Goal: Task Accomplishment & Management: Manage account settings

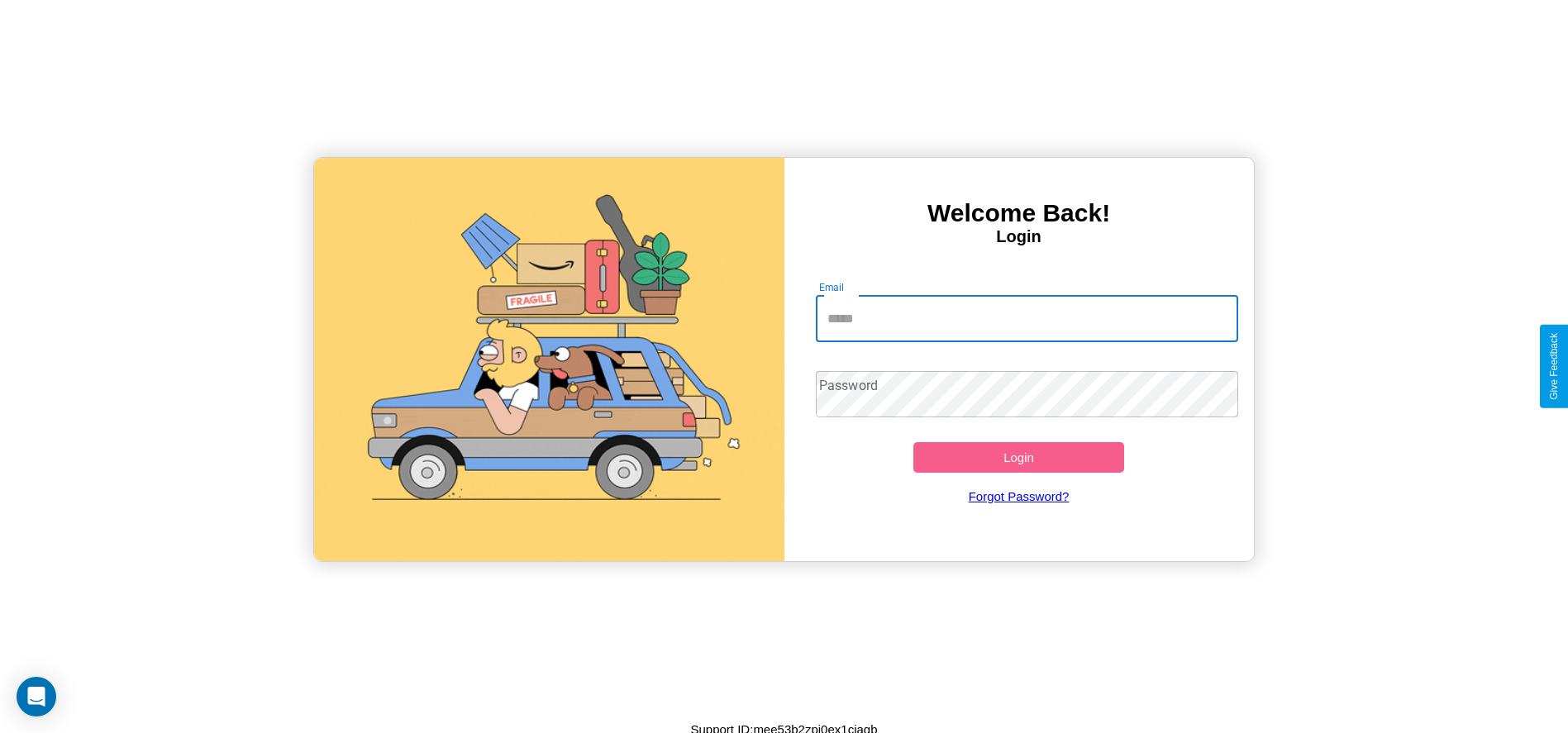
click at [1027, 319] on input "Email" at bounding box center [1027, 319] width 422 height 46
type input "**********"
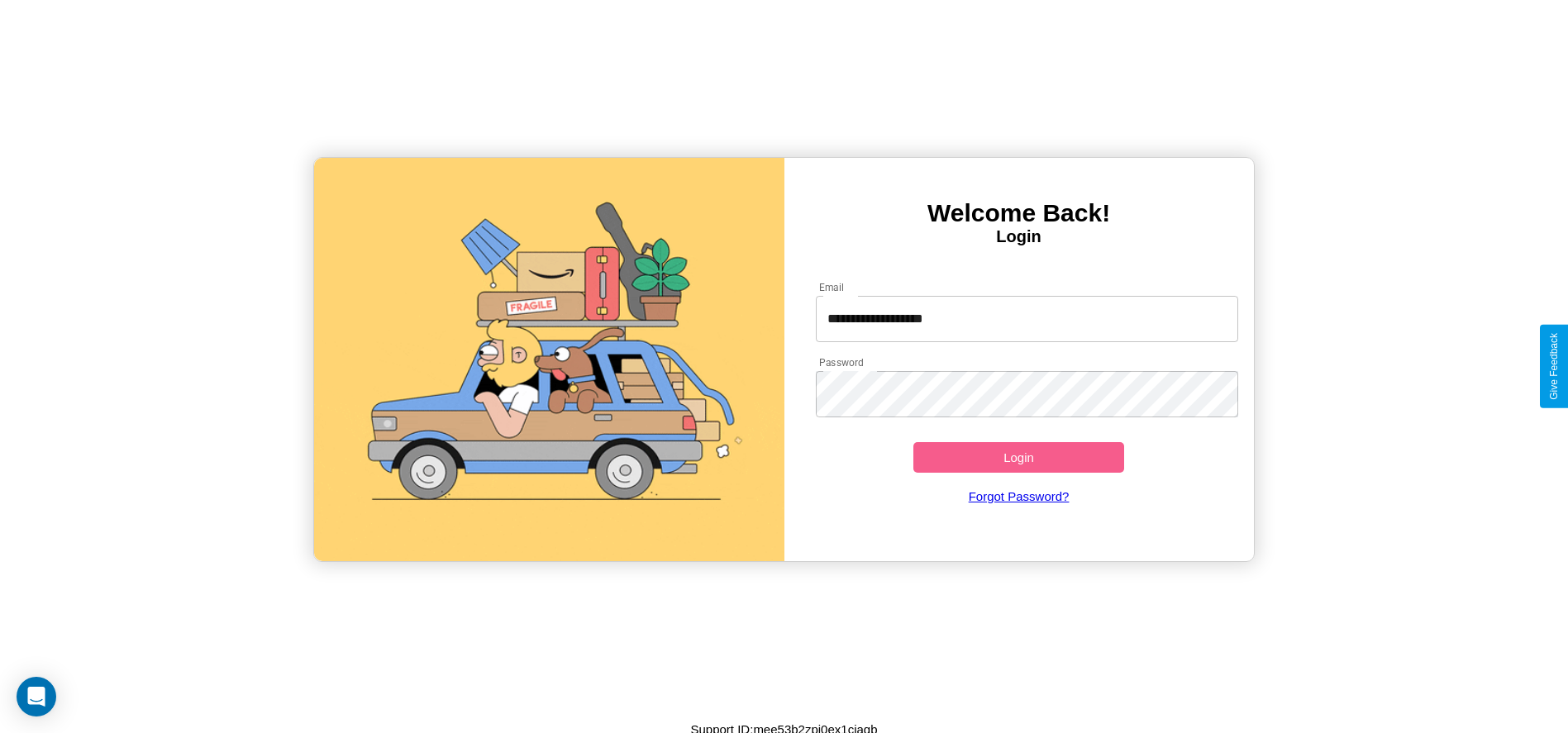
click at [1018, 457] on button "Login" at bounding box center [1019, 457] width 212 height 31
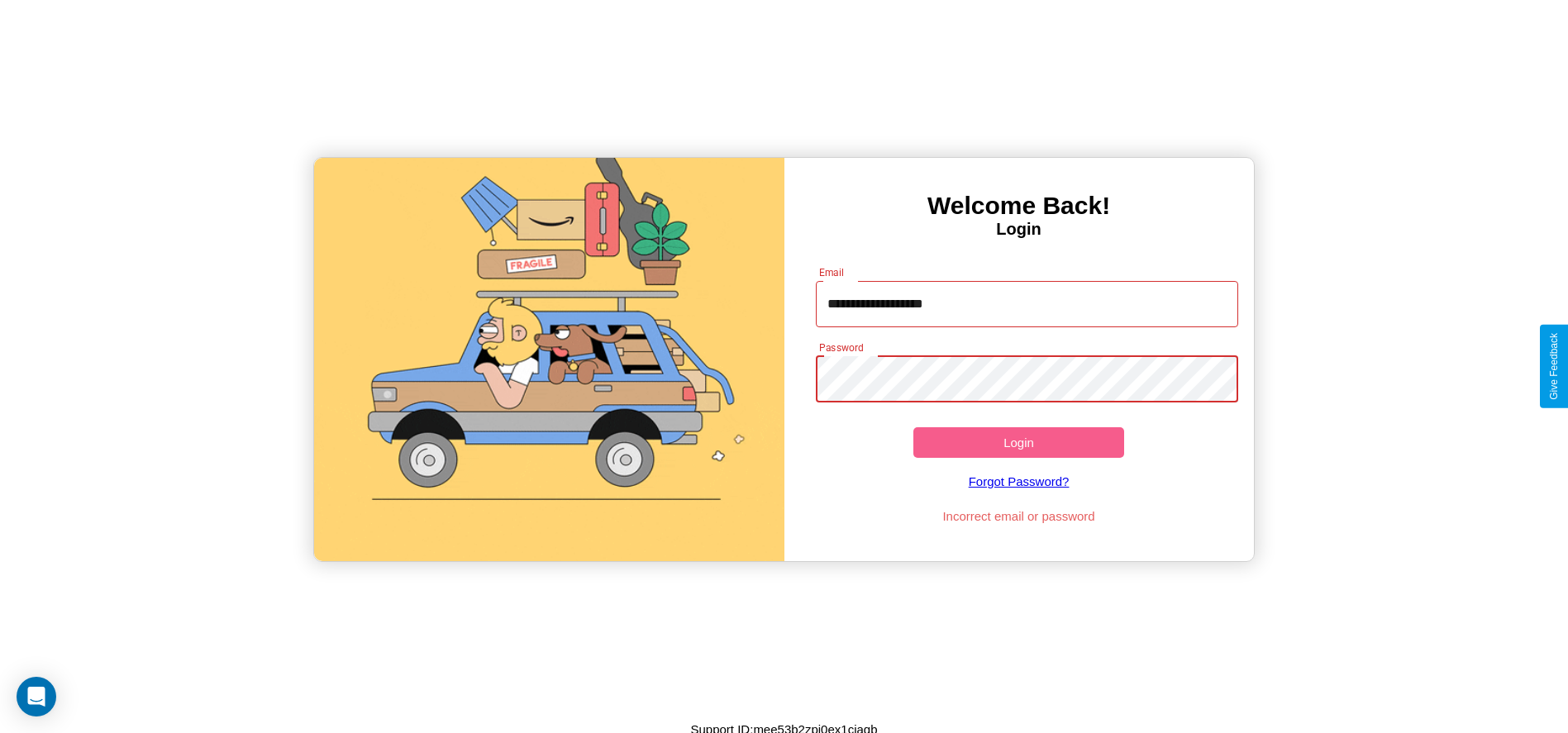
click at [1018, 442] on button "Login" at bounding box center [1019, 442] width 212 height 31
